Goal: Task Accomplishment & Management: Manage account settings

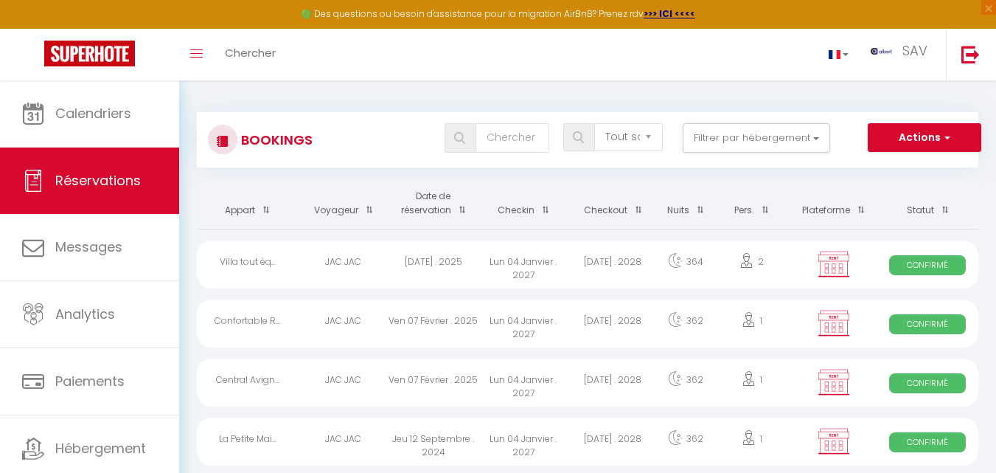
select select "not_cancelled"
